Goal: Task Accomplishment & Management: Use online tool/utility

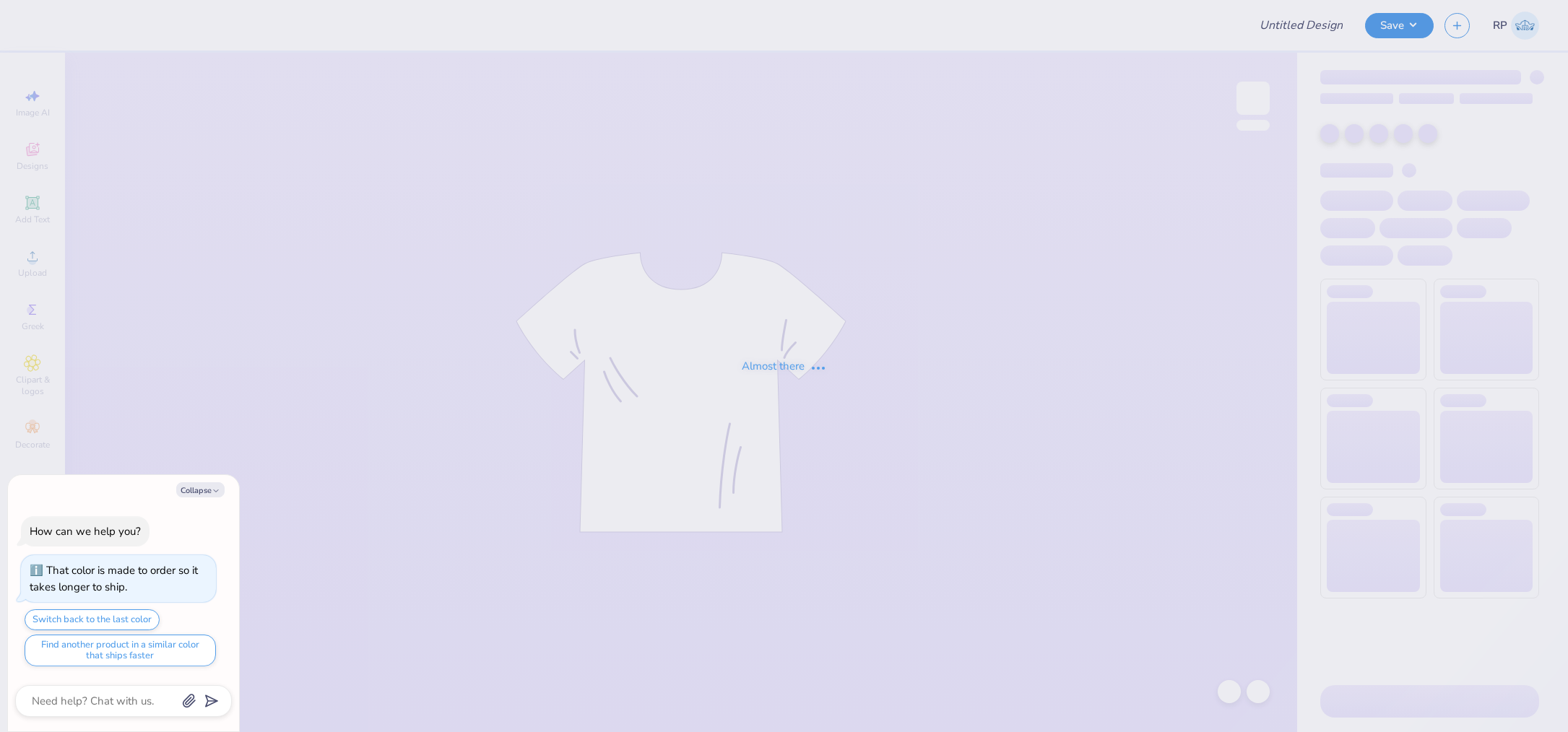
type textarea "x"
type input "[PERSON_NAME] : [PERSON_NAME][GEOGRAPHIC_DATA]"
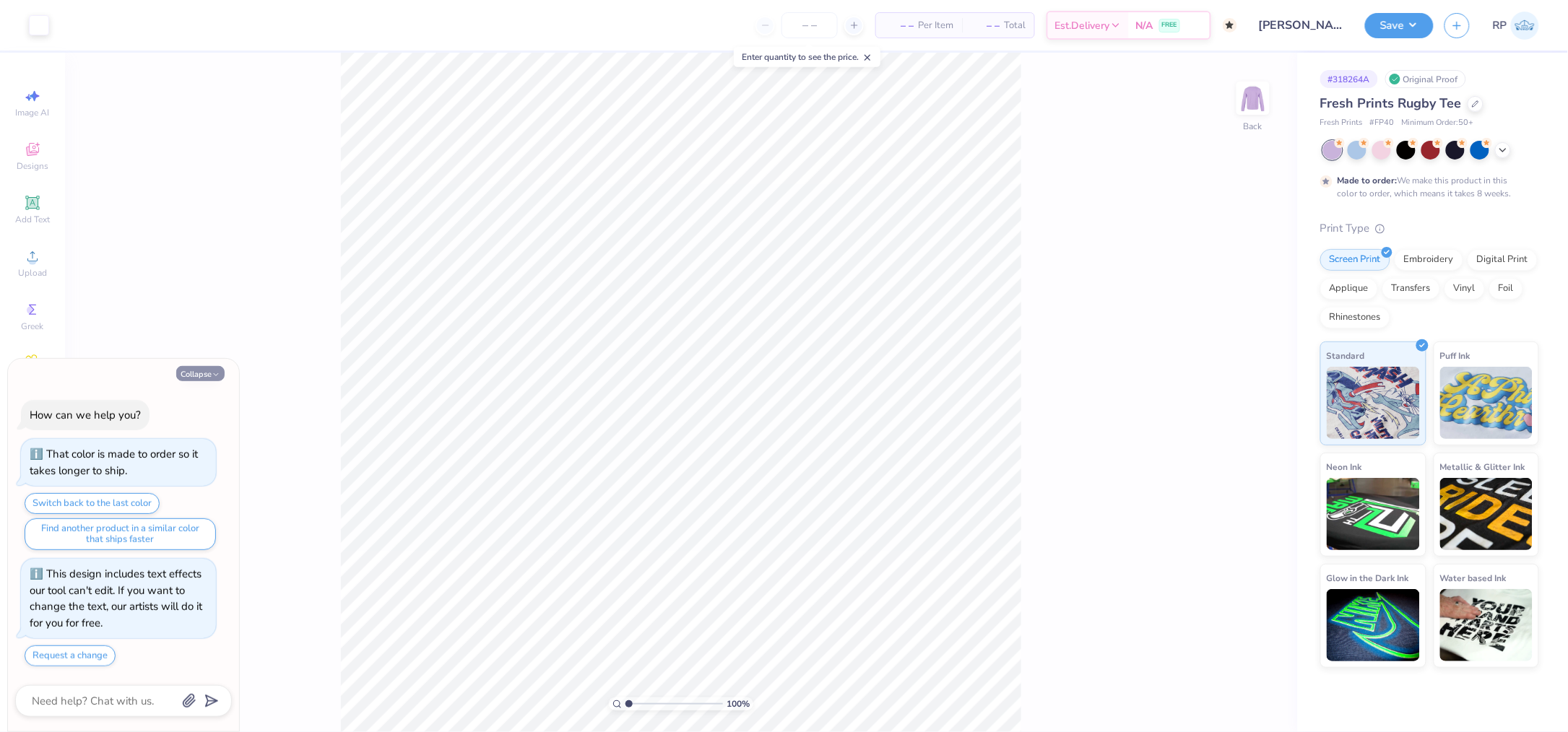
drag, startPoint x: 207, startPoint y: 380, endPoint x: 216, endPoint y: 373, distance: 11.4
click at [208, 380] on div "Collapse How can we help you? That color is made to order so it takes longer to…" at bounding box center [124, 545] width 231 height 373
click at [198, 378] on button "Collapse" at bounding box center [200, 373] width 49 height 15
type textarea "x"
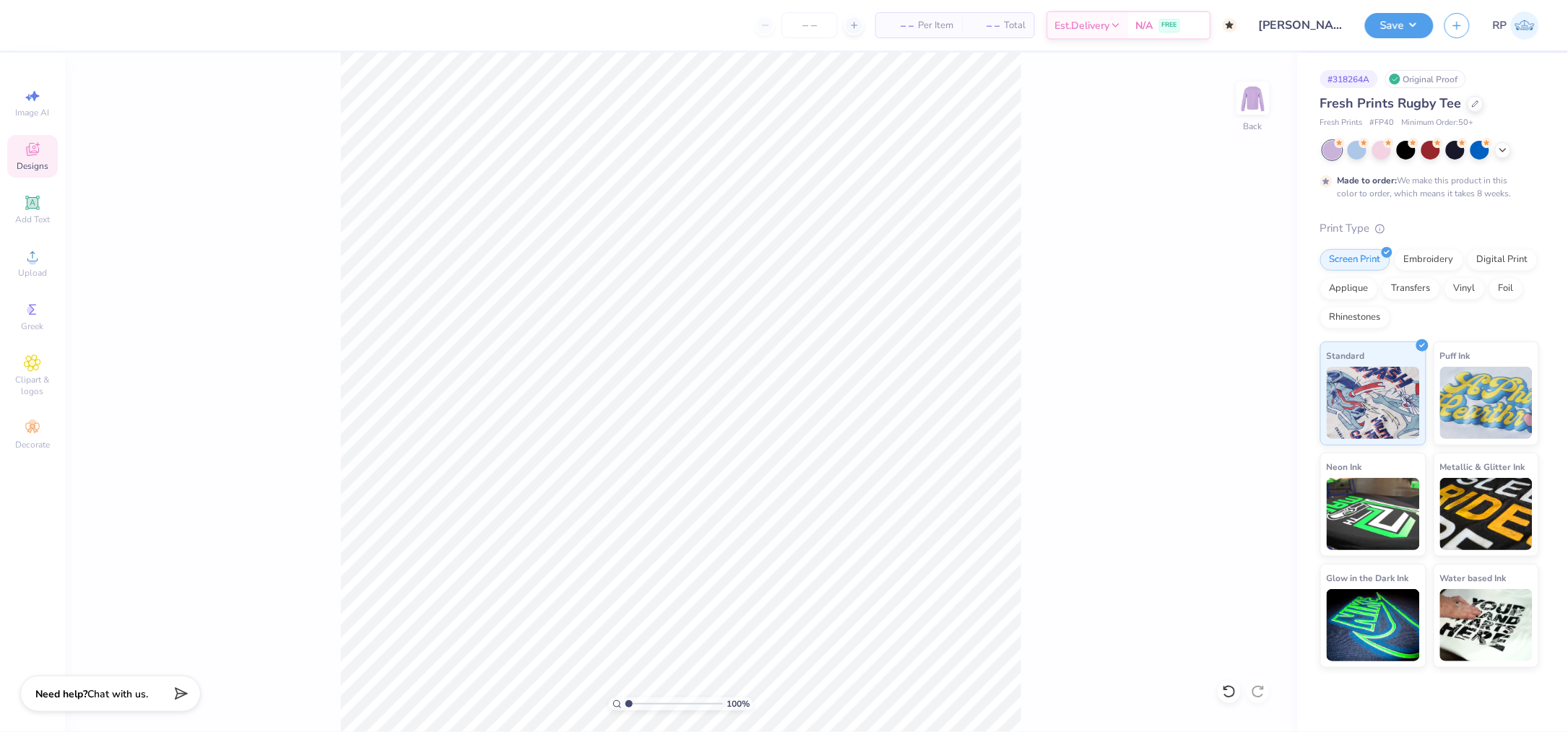
click at [43, 159] on div "Designs" at bounding box center [32, 156] width 51 height 43
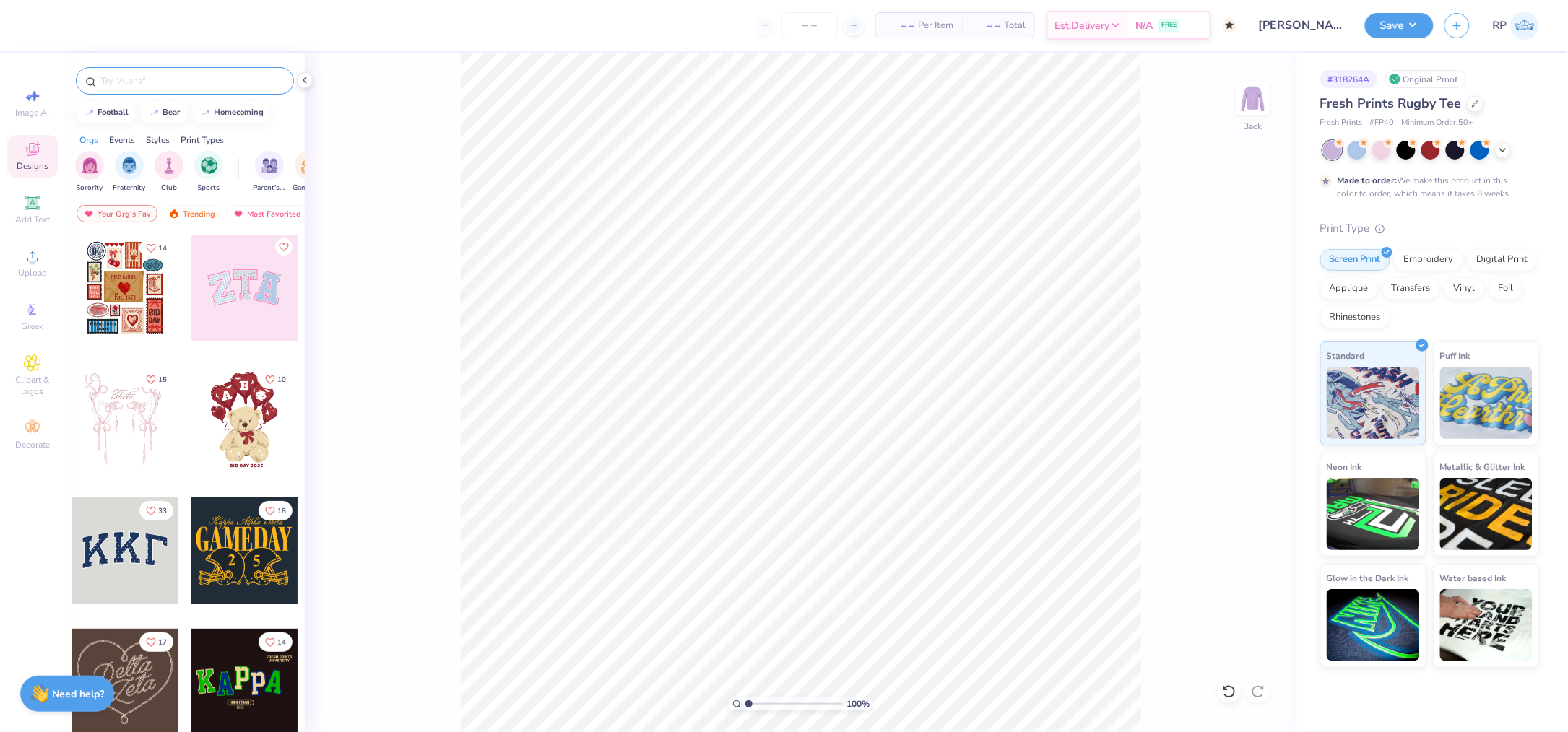
click at [202, 83] on input "text" at bounding box center [192, 81] width 185 height 15
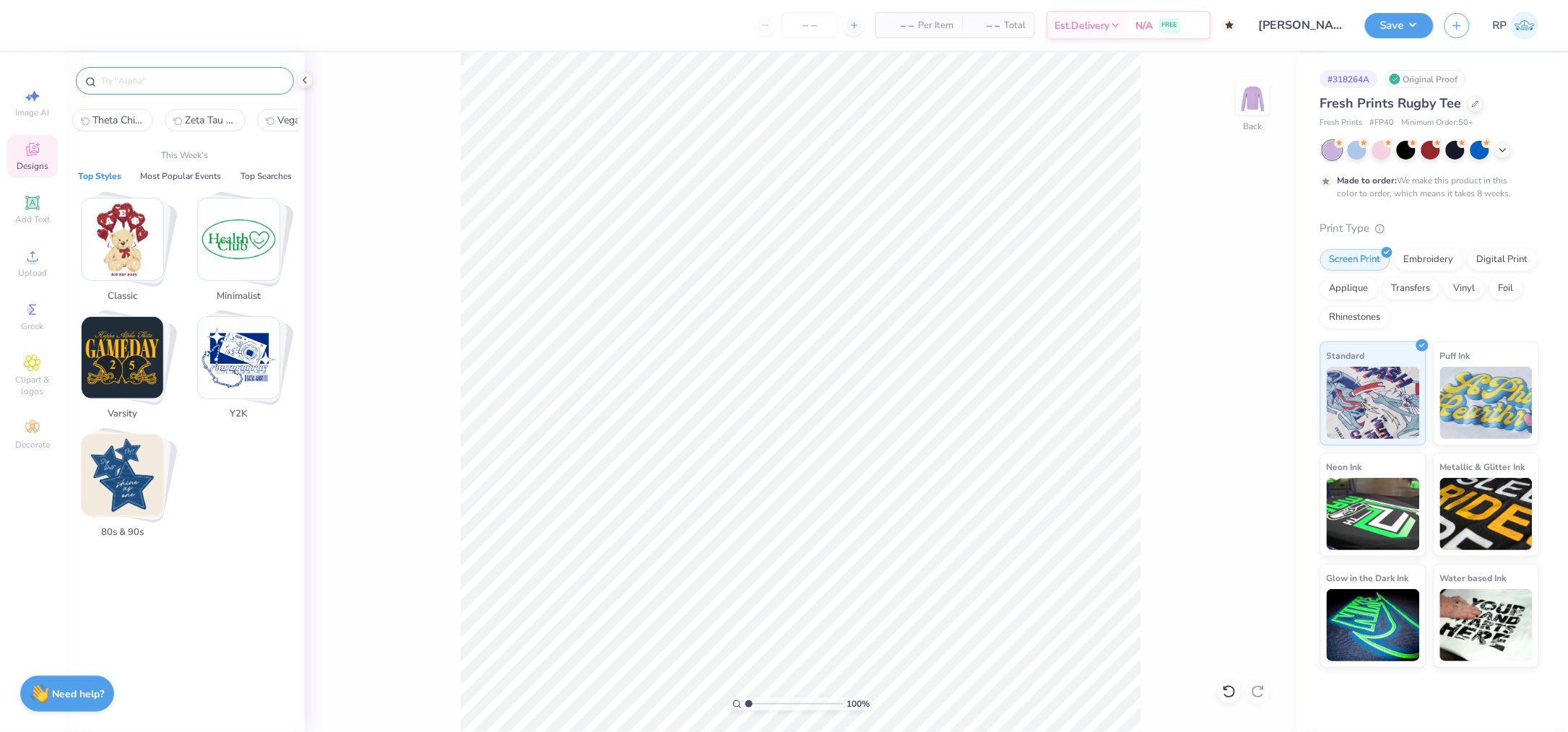
paste input "Sigma Sigma Sigma Gingham Patterned Lace Stars Bid Day Crop Top"
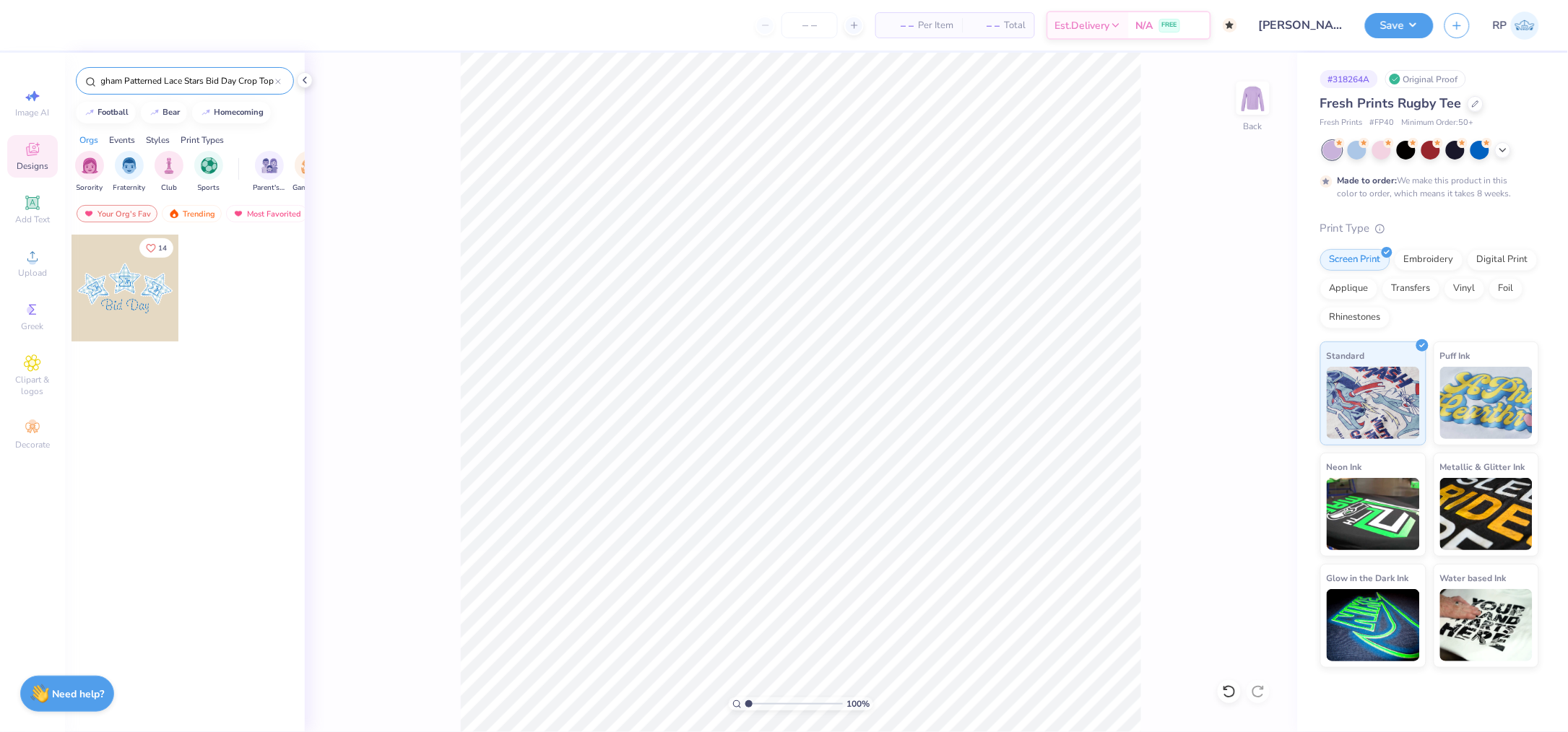
type input "Sigma Sigma Sigma Gingham Patterned Lace Stars Bid Day Crop Top"
click at [137, 277] on div at bounding box center [125, 288] width 107 height 107
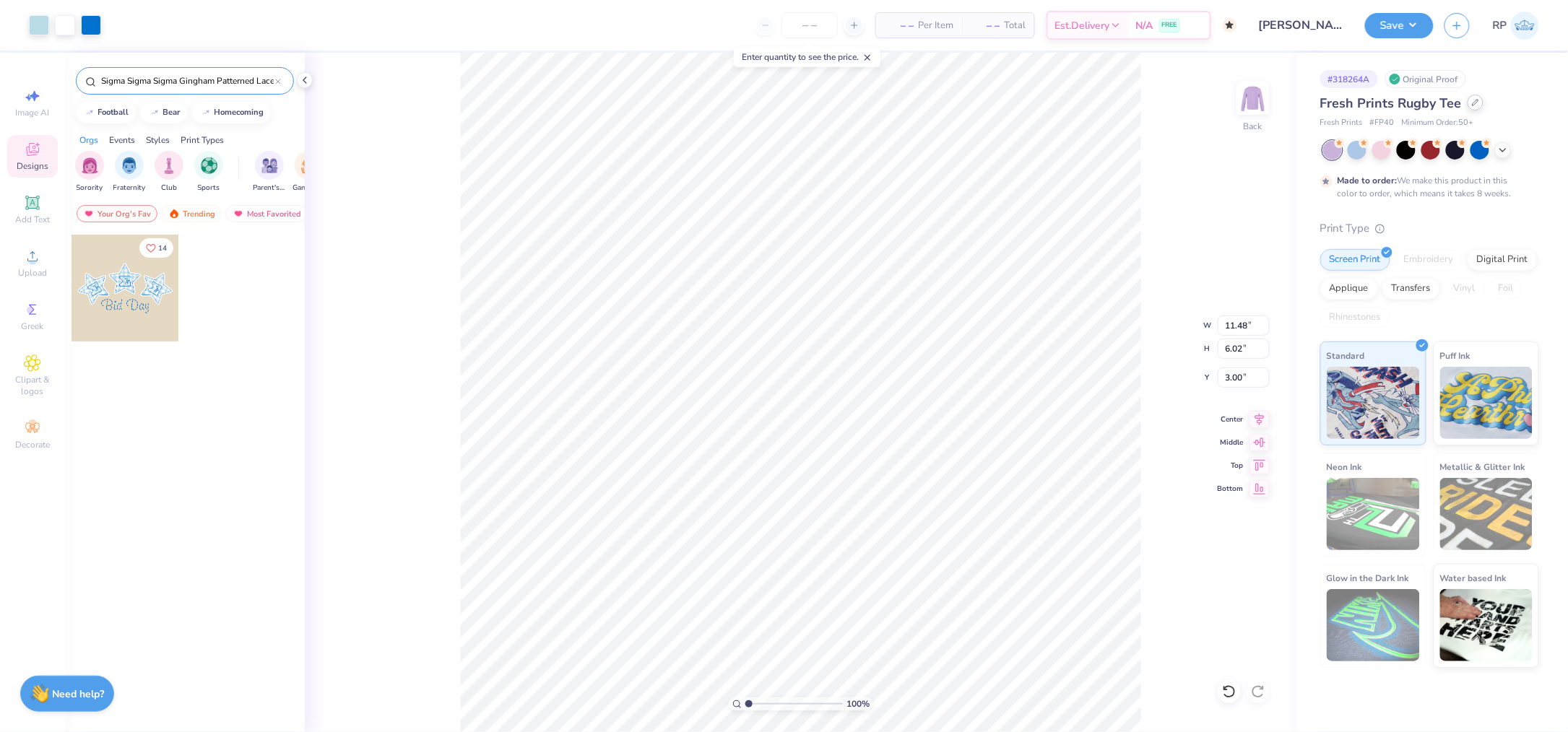
click at [1476, 110] on div "Fresh Prints Rugby Tee" at bounding box center [1431, 104] width 219 height 20
click at [1477, 102] on icon at bounding box center [1475, 102] width 7 height 7
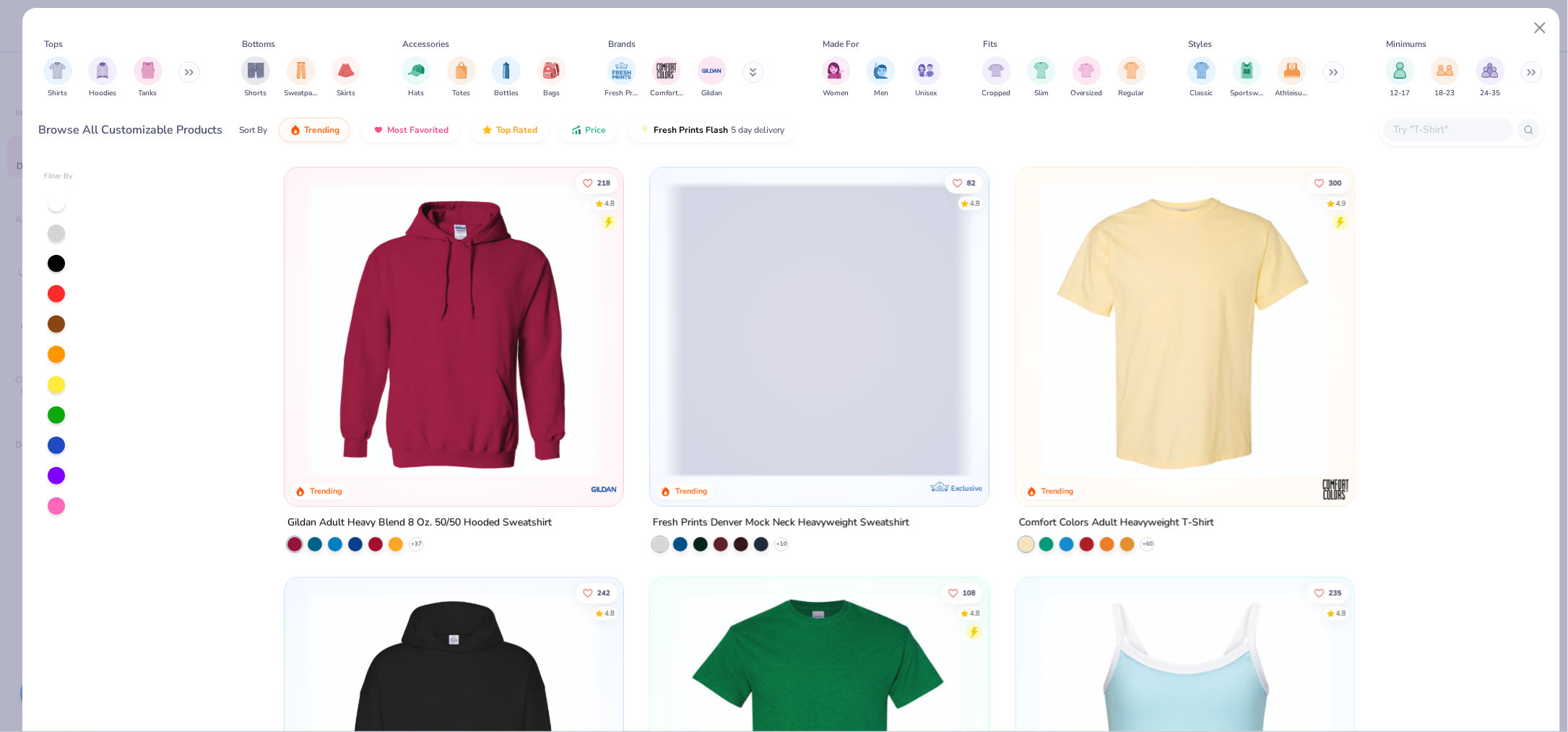
click at [1116, 333] on img at bounding box center [1185, 330] width 309 height 296
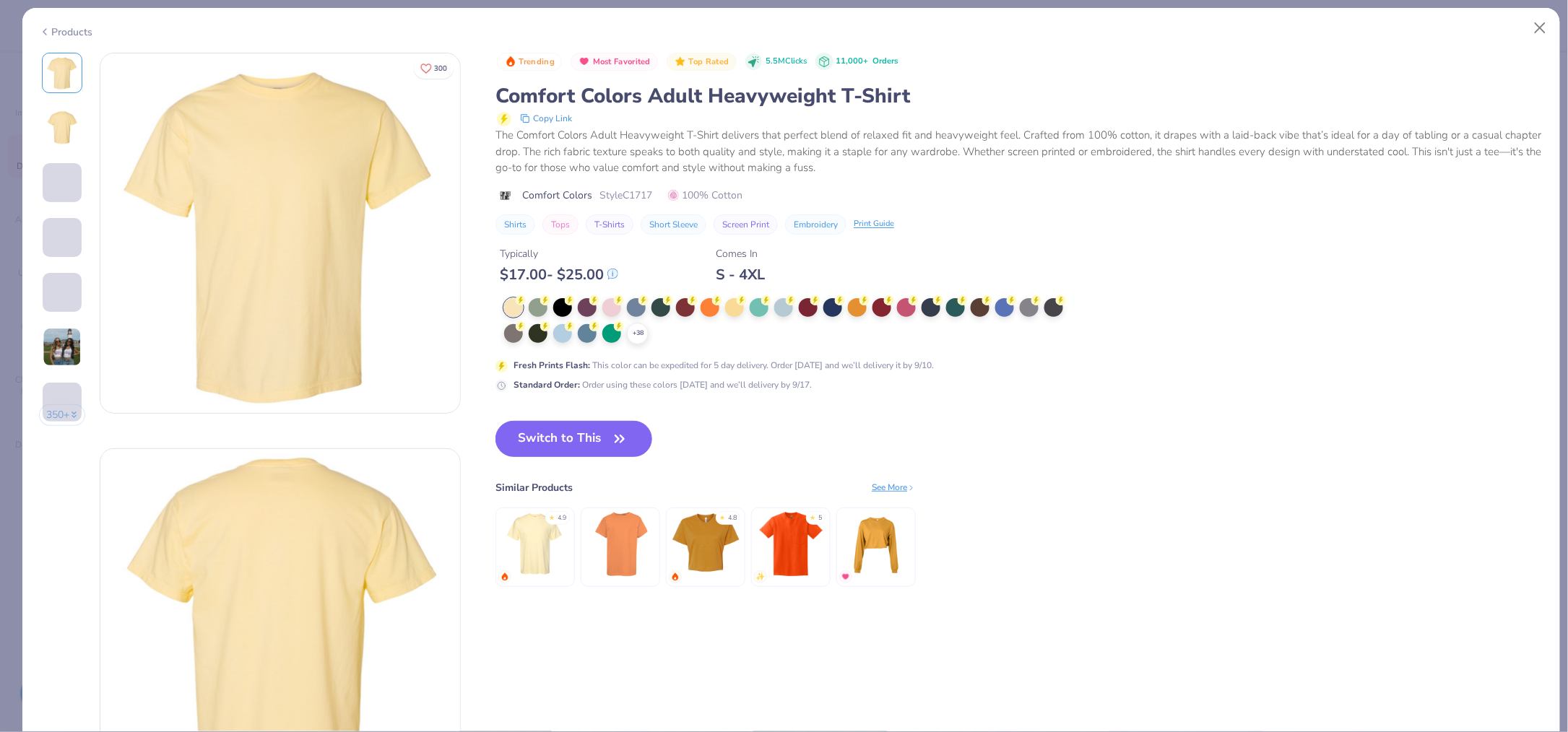
click at [0, 0] on icon at bounding box center [0, 0] width 0 height 0
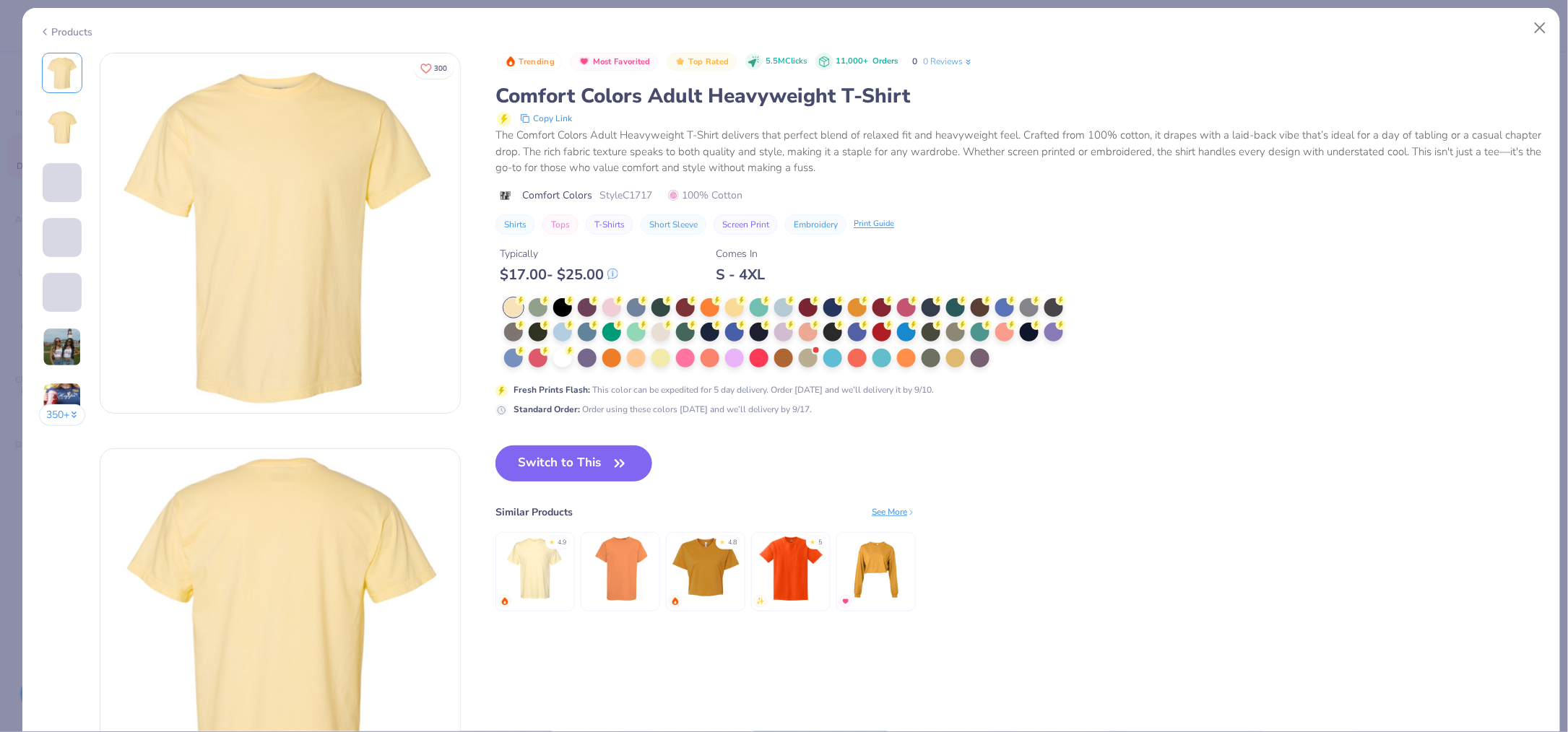
click at [567, 357] on icon at bounding box center [570, 351] width 10 height 10
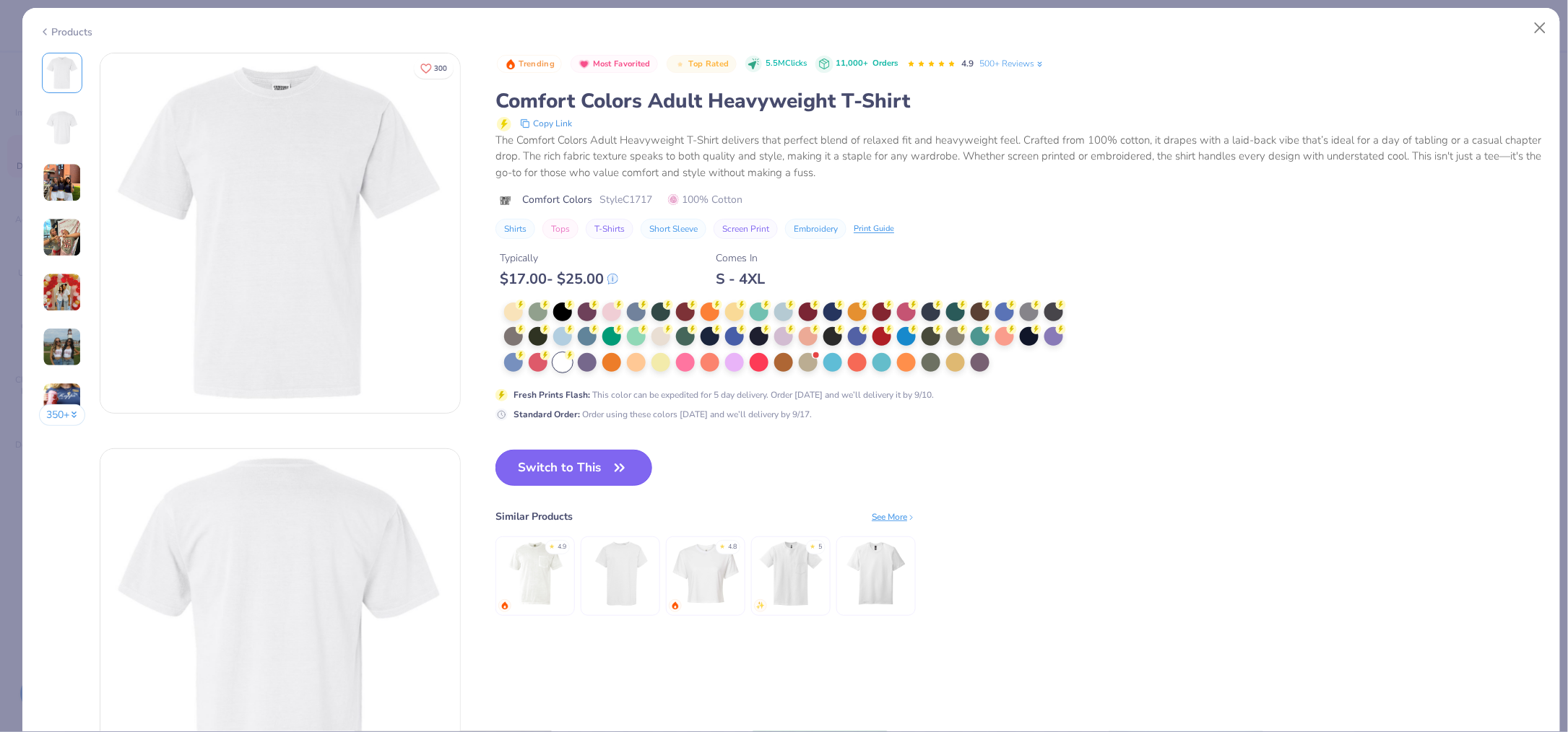
click at [580, 460] on button "Switch to This" at bounding box center [574, 468] width 156 height 36
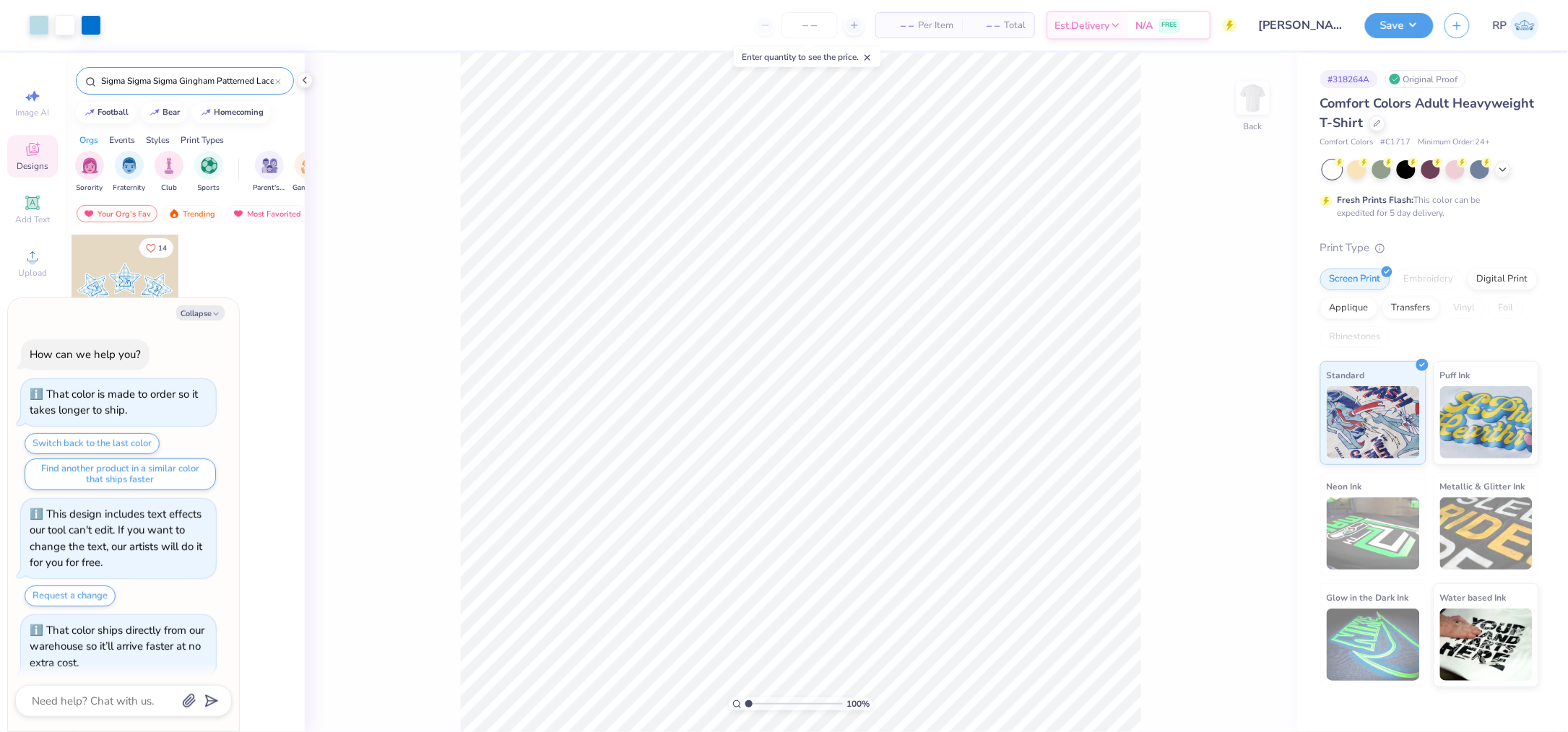
scroll to position [12, 0]
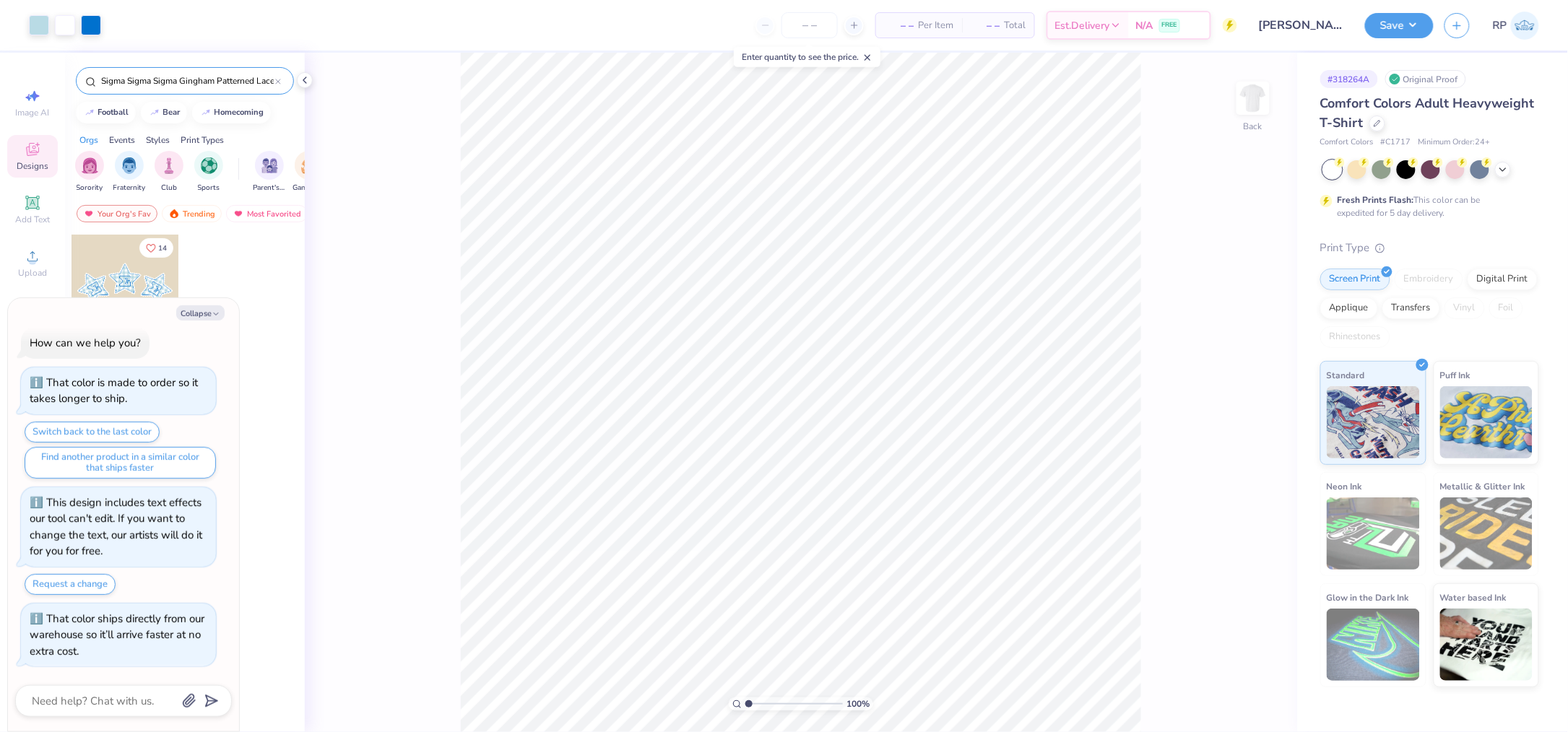
drag, startPoint x: 210, startPoint y: 309, endPoint x: 210, endPoint y: 322, distance: 13.0
click at [210, 310] on button "Collapse" at bounding box center [200, 313] width 49 height 15
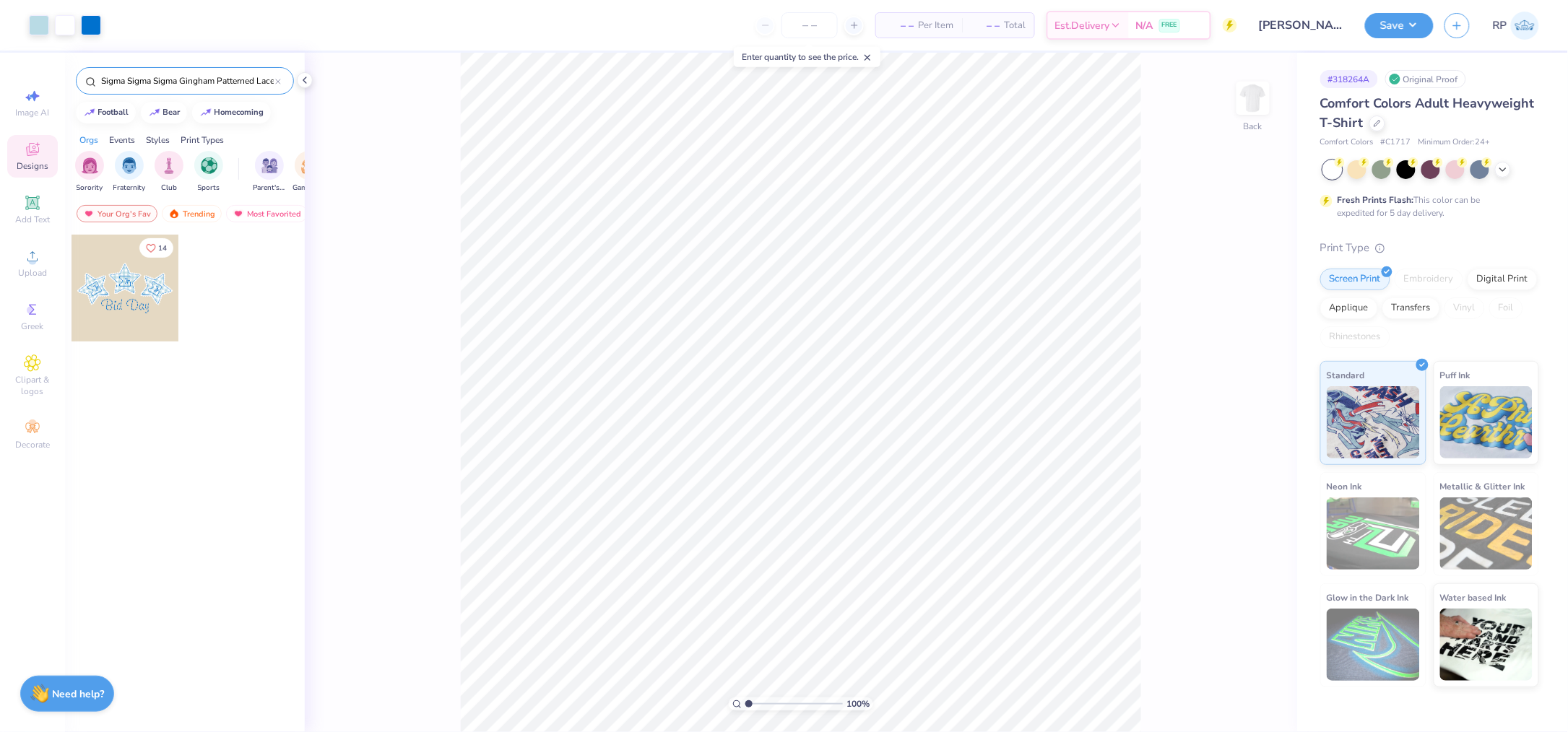
type textarea "x"
